Goal: Task Accomplishment & Management: Use online tool/utility

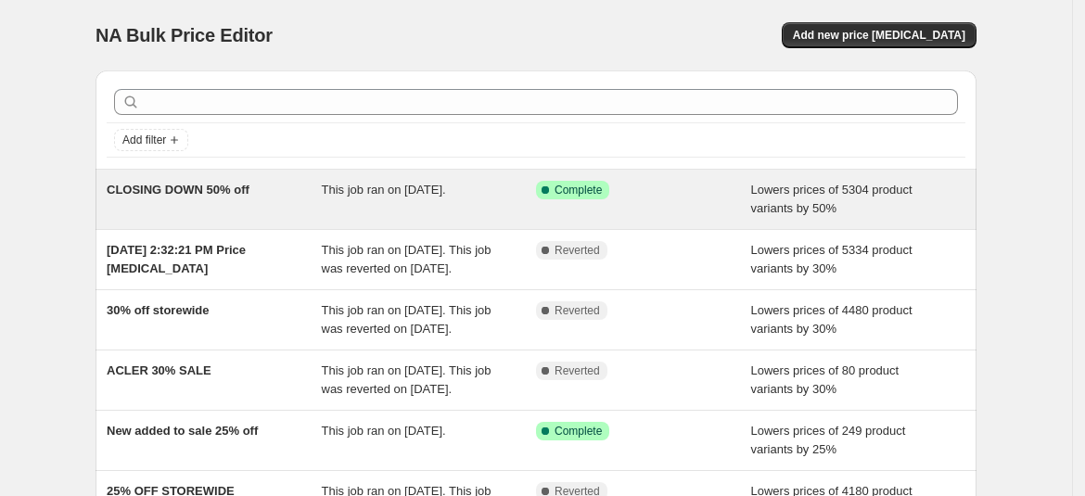
click at [446, 195] on span "This job ran on 27 August 2025." at bounding box center [384, 190] width 124 height 14
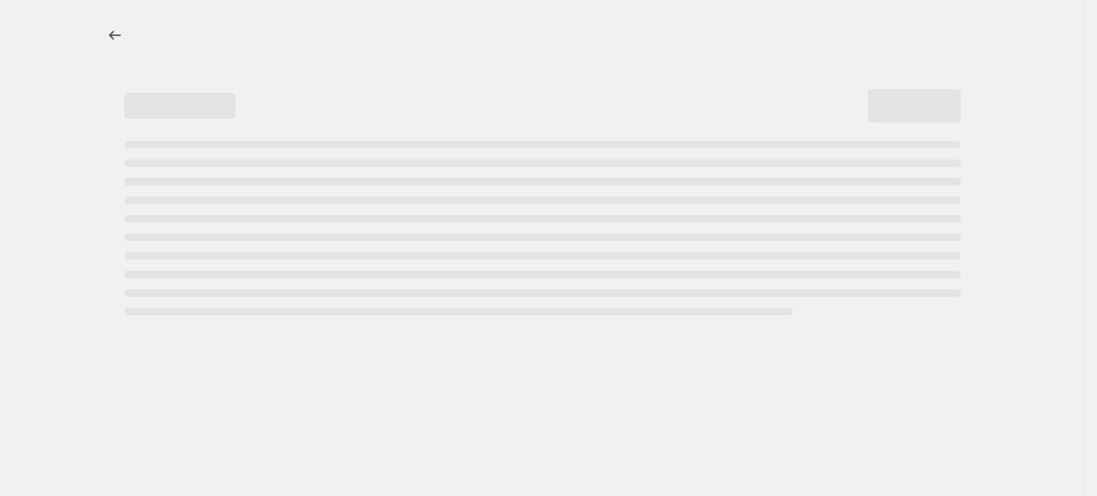
select select "percentage"
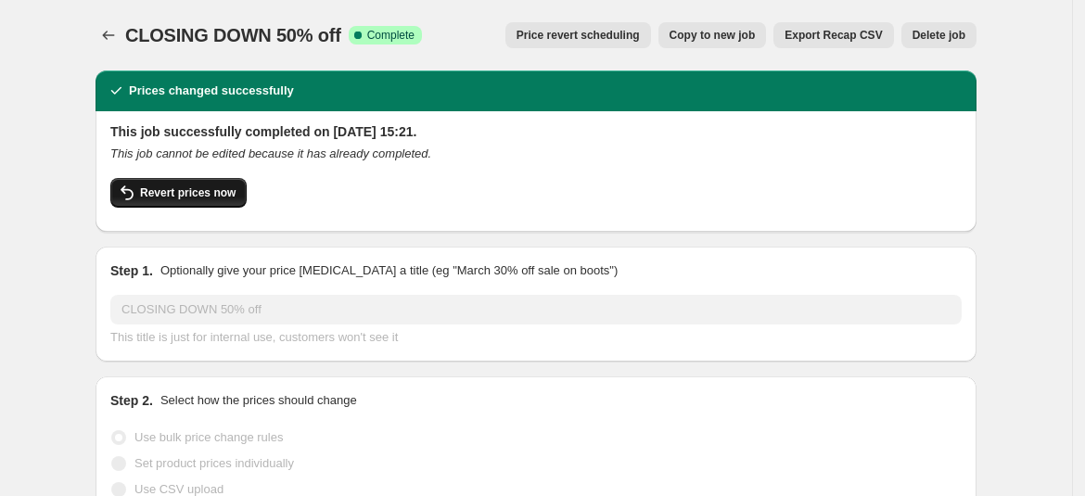
click at [208, 186] on span "Revert prices now" at bounding box center [188, 193] width 96 height 15
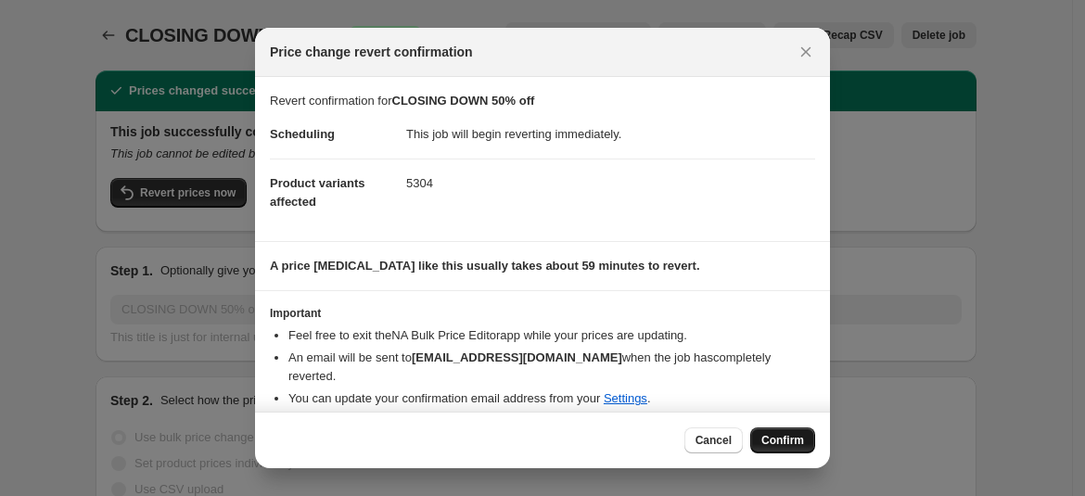
click at [789, 441] on span "Confirm" at bounding box center [783, 440] width 43 height 15
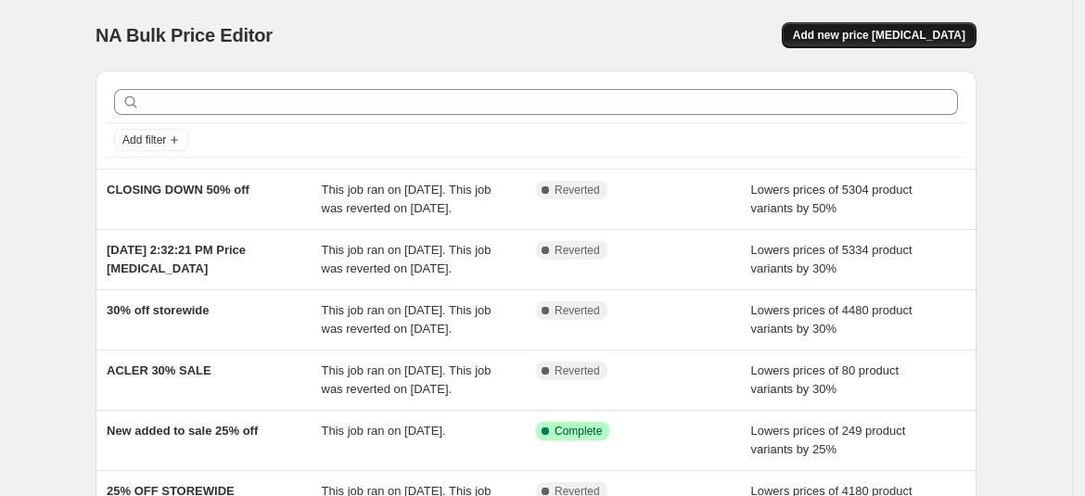
click at [879, 37] on span "Add new price [MEDICAL_DATA]" at bounding box center [879, 35] width 173 height 15
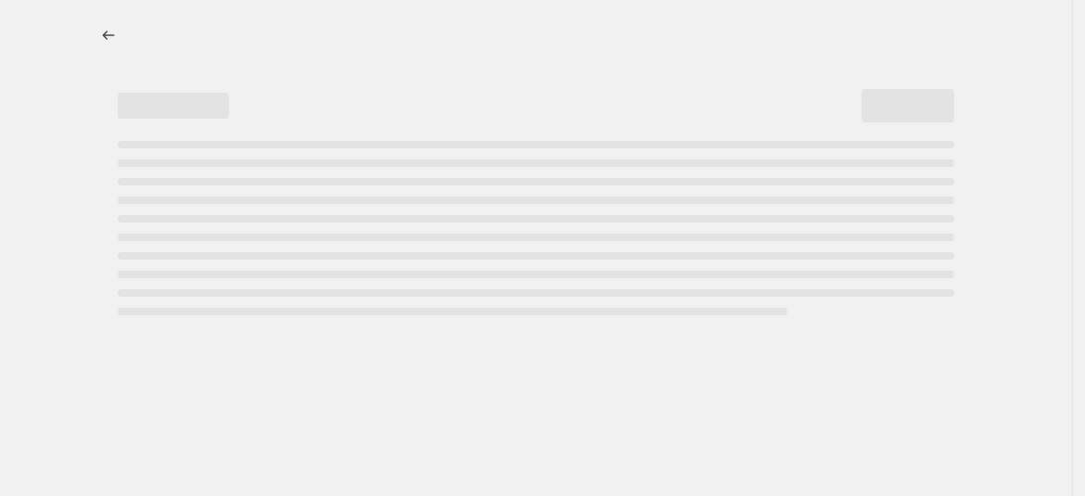
select select "percentage"
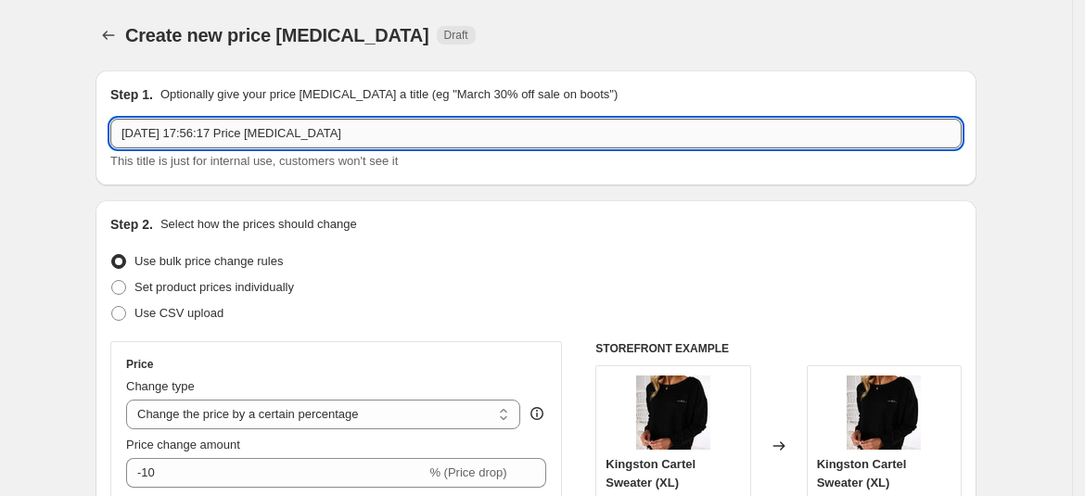
click at [359, 140] on input "[DATE] 17:56:17 Price [MEDICAL_DATA]" at bounding box center [536, 134] width 852 height 30
type input "1"
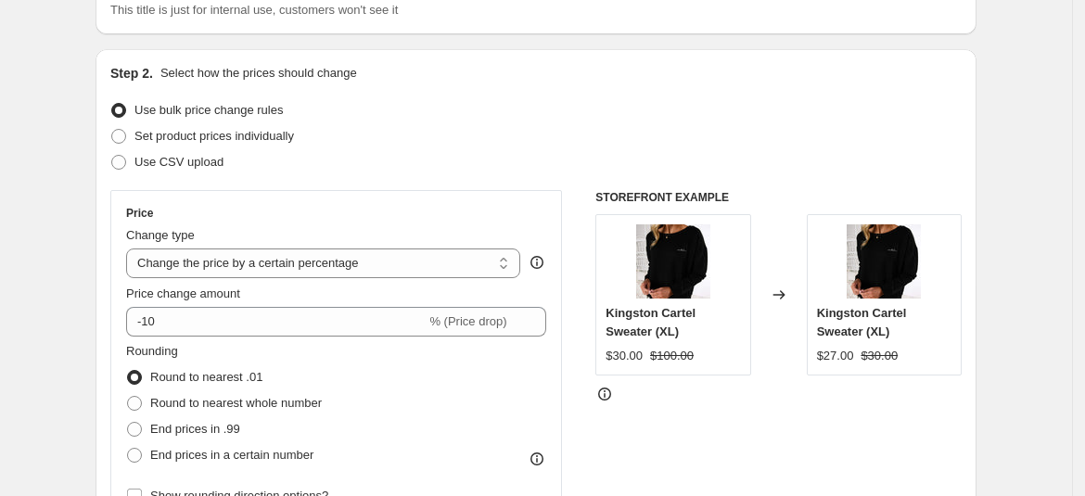
scroll to position [150, 0]
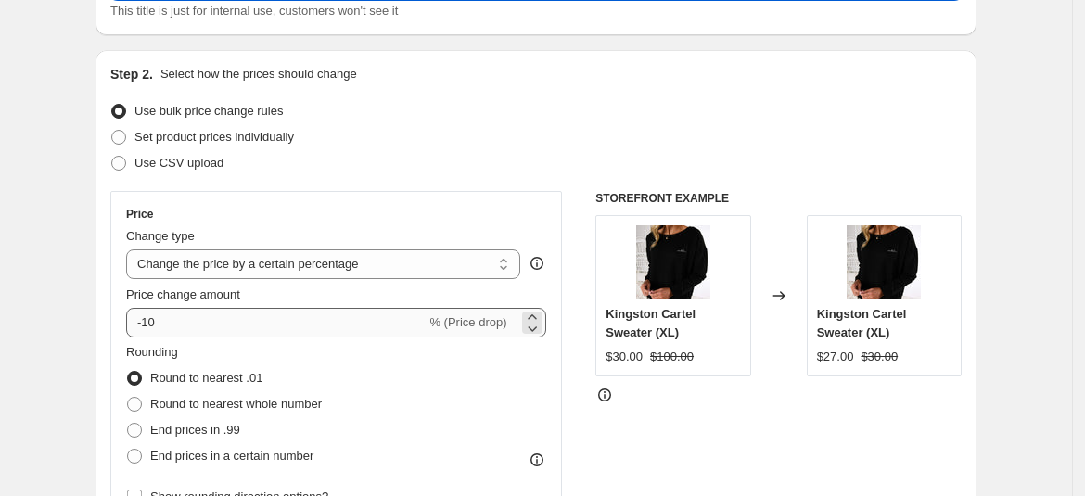
type input "70% off"
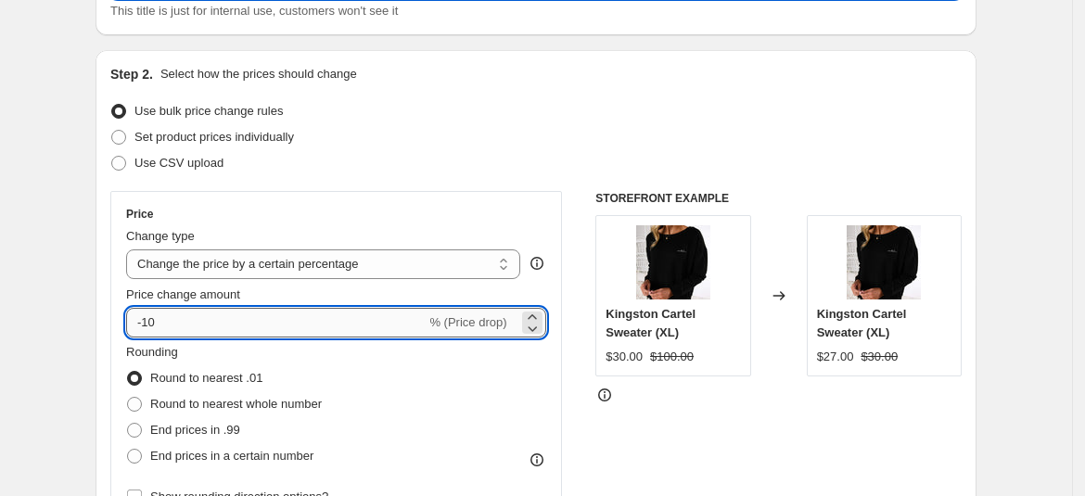
click at [278, 327] on input "-10" at bounding box center [276, 323] width 300 height 30
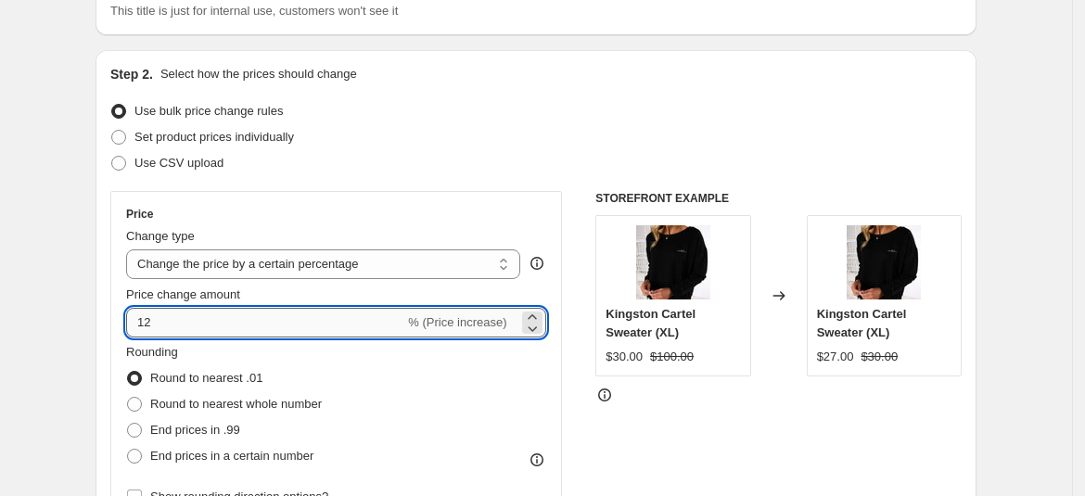
type input "1"
type input "70"
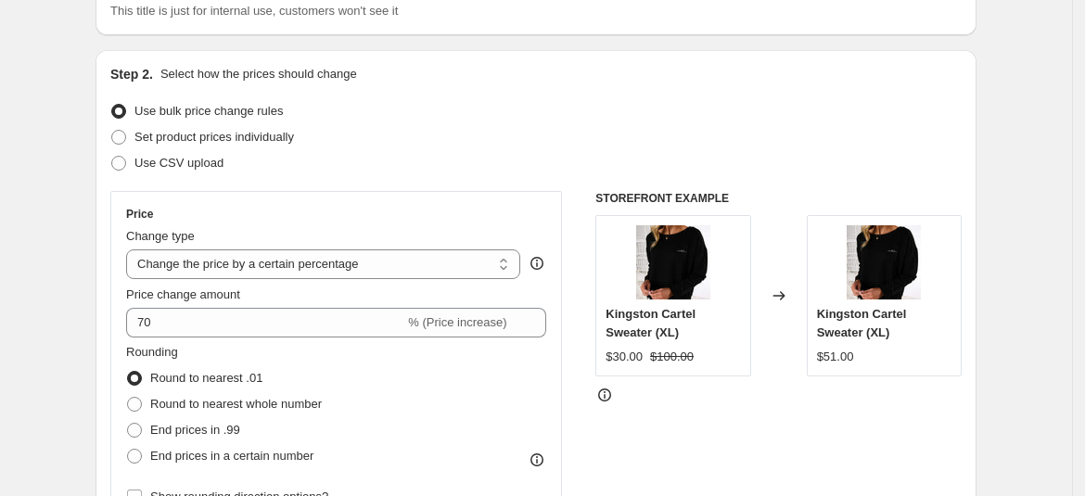
click at [422, 394] on div "Rounding Round to nearest .01 Round to nearest whole number End prices in .99 E…" at bounding box center [336, 406] width 420 height 126
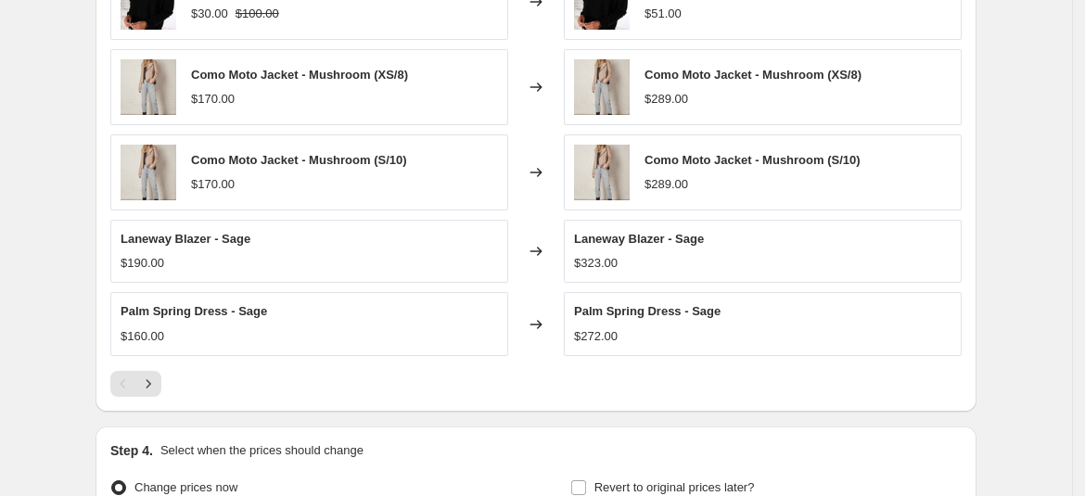
scroll to position [1328, 0]
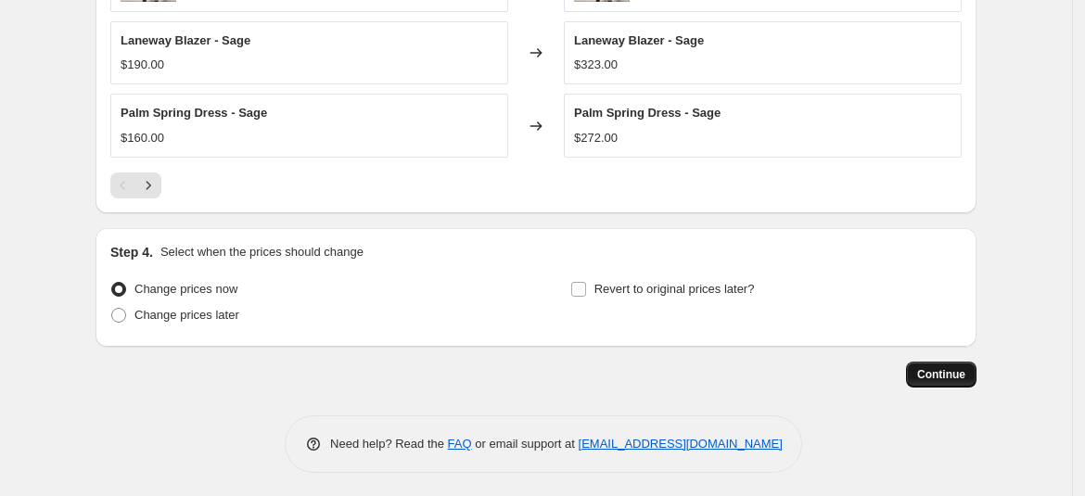
click at [943, 368] on span "Continue" at bounding box center [941, 374] width 48 height 15
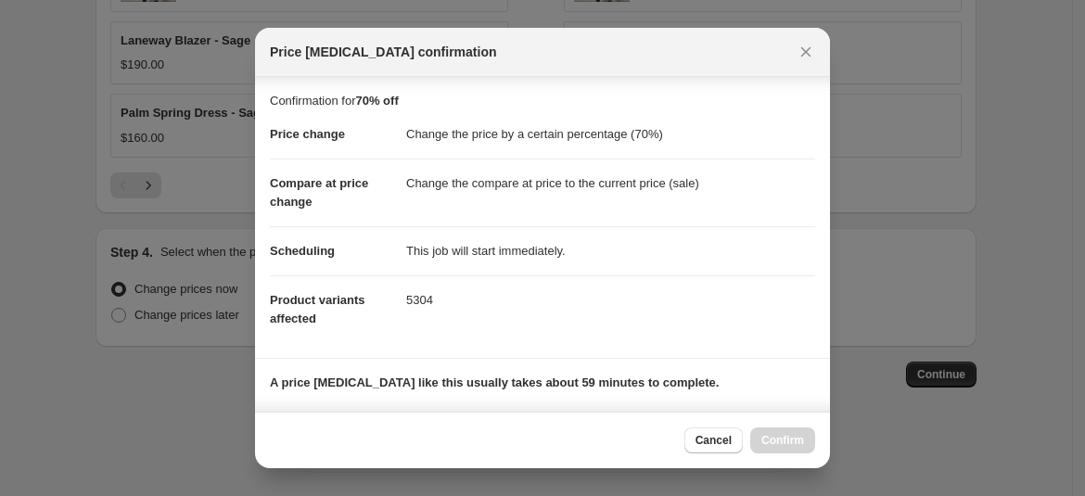
scroll to position [269, 0]
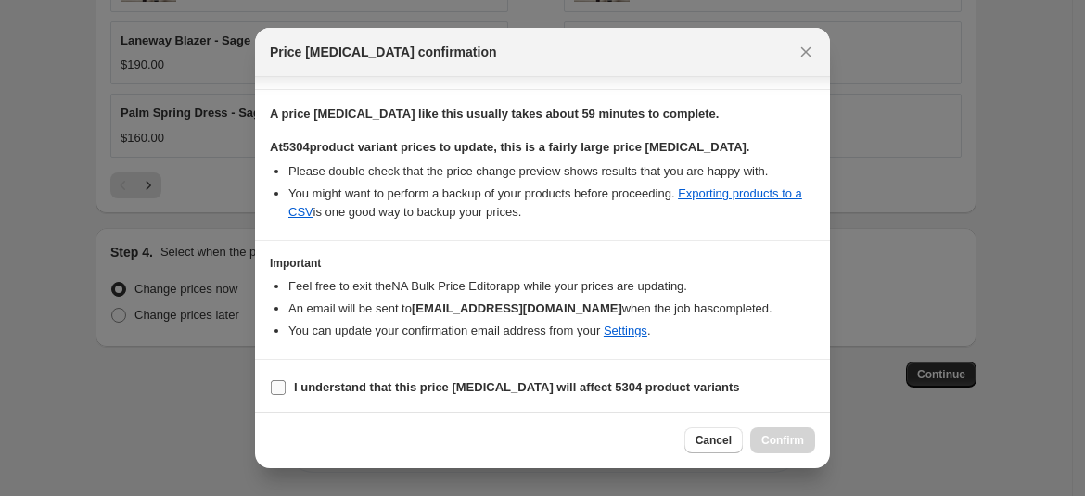
click at [274, 387] on input "I understand that this price [MEDICAL_DATA] will affect 5304 product variants" at bounding box center [278, 387] width 15 height 15
checkbox input "true"
click at [799, 439] on span "Confirm" at bounding box center [783, 440] width 43 height 15
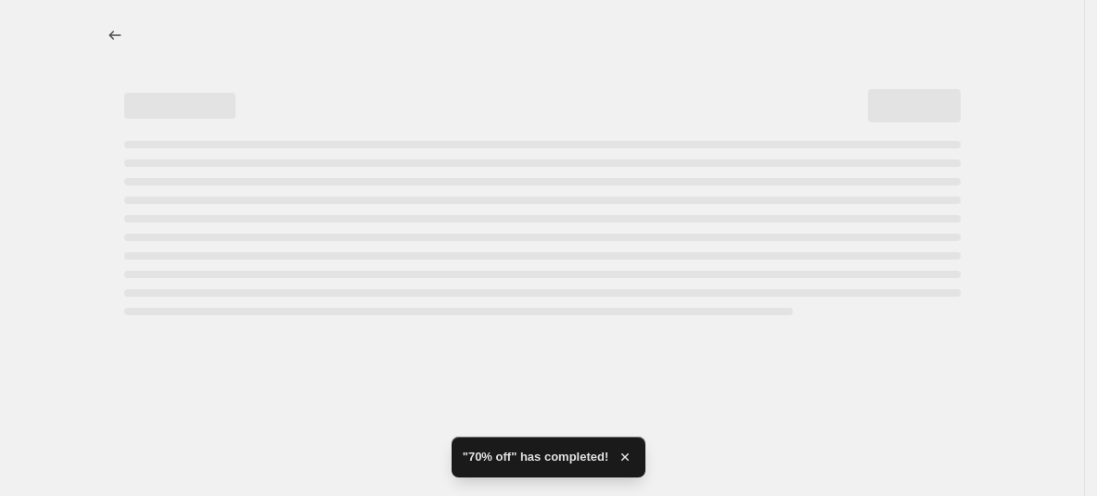
select select "percentage"
